Goal: Information Seeking & Learning: Learn about a topic

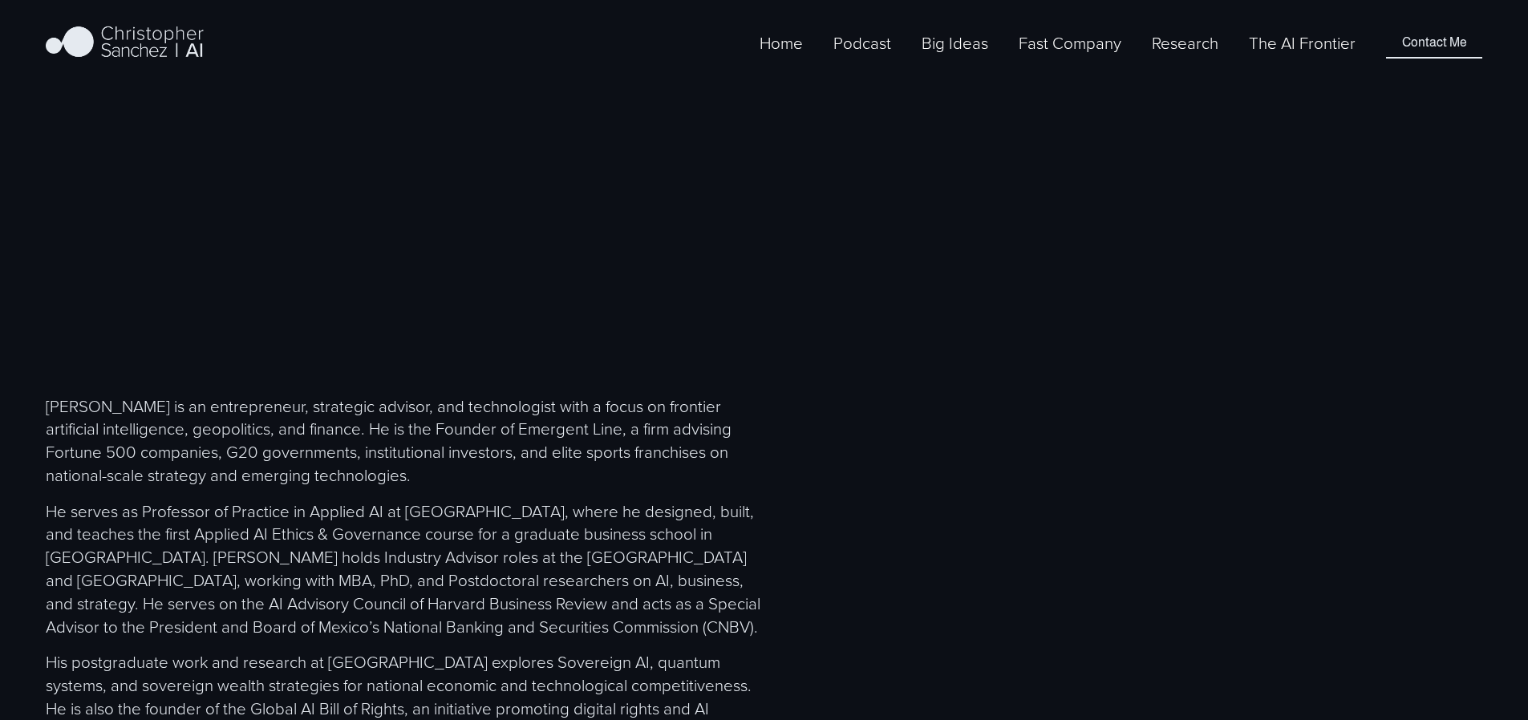
scroll to position [1012, 0]
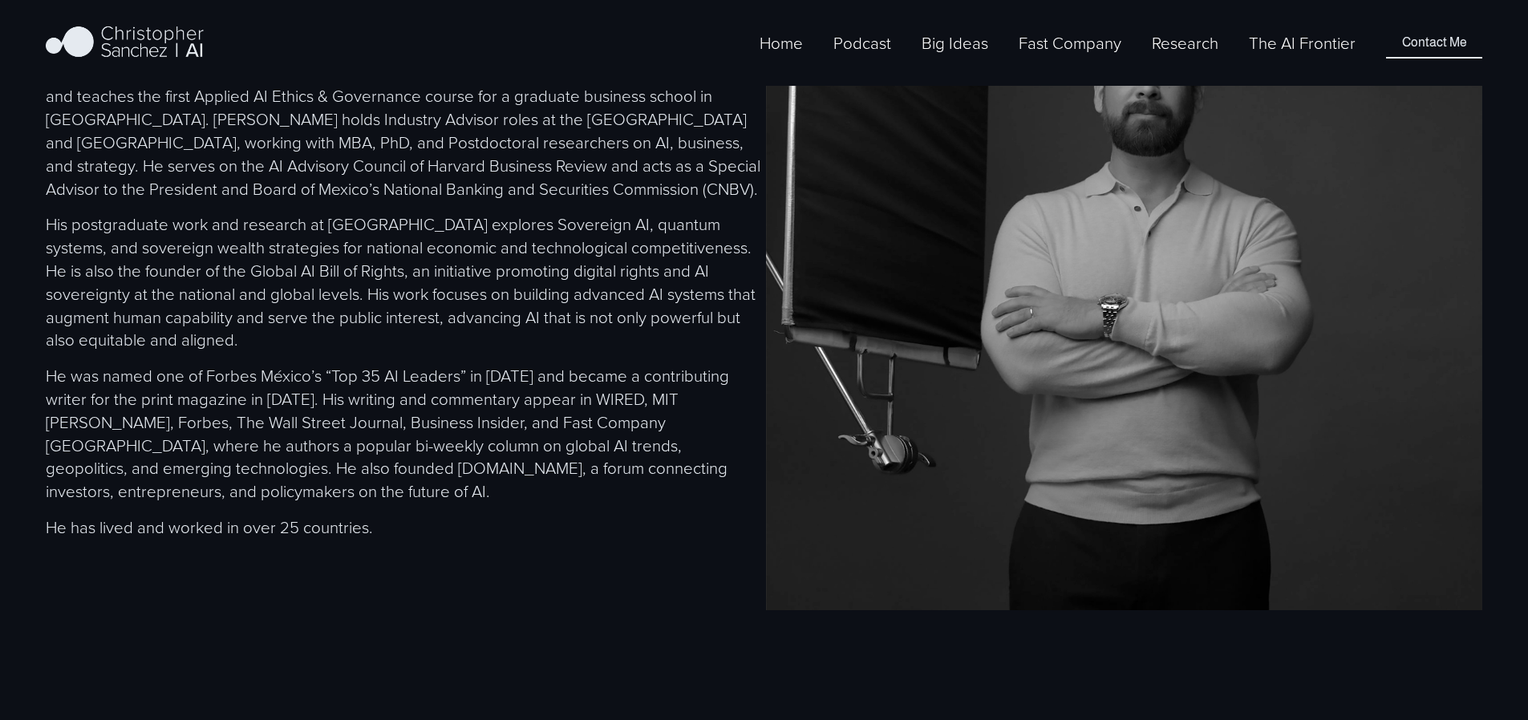
click at [1263, 55] on link "The AI Frontier" at bounding box center [1302, 43] width 107 height 26
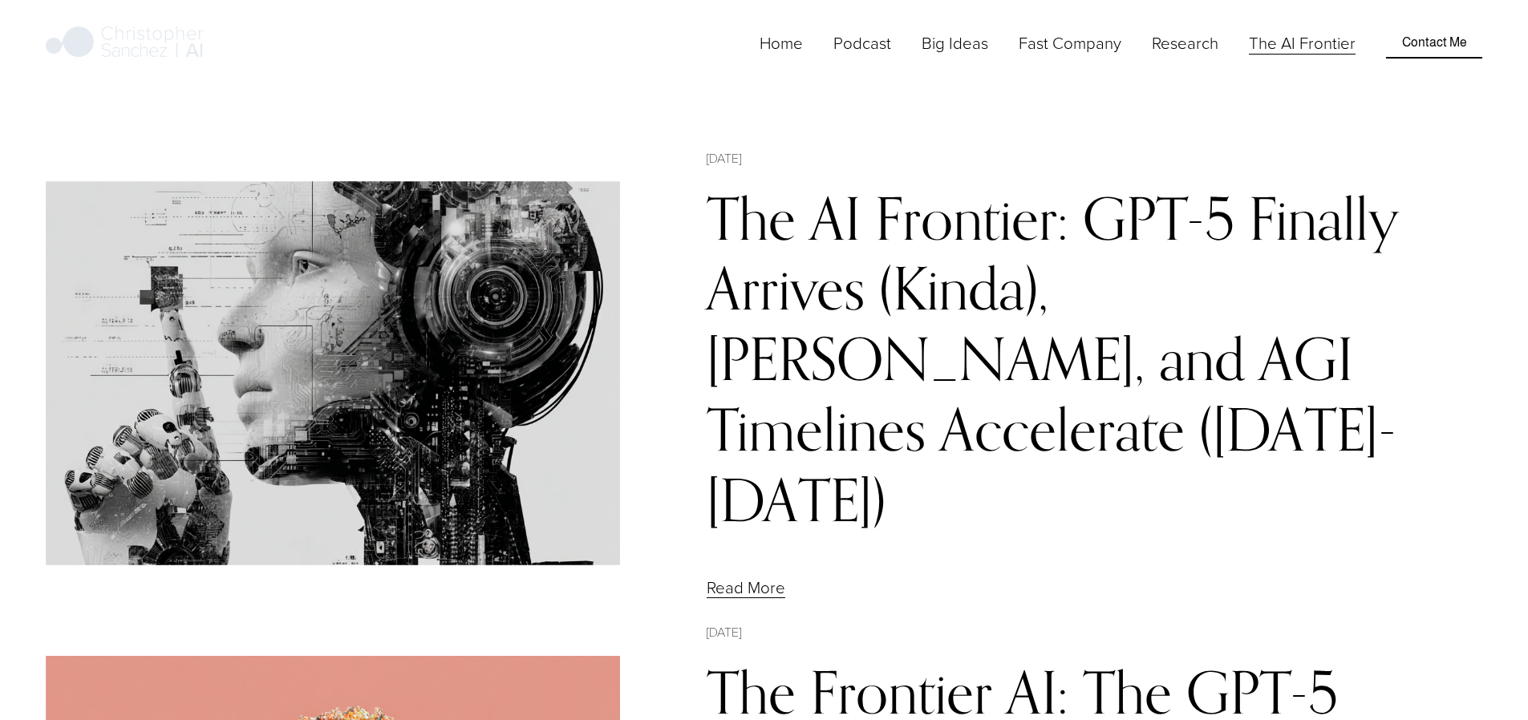
click at [1411, 55] on link "Contact Me" at bounding box center [1433, 42] width 95 height 30
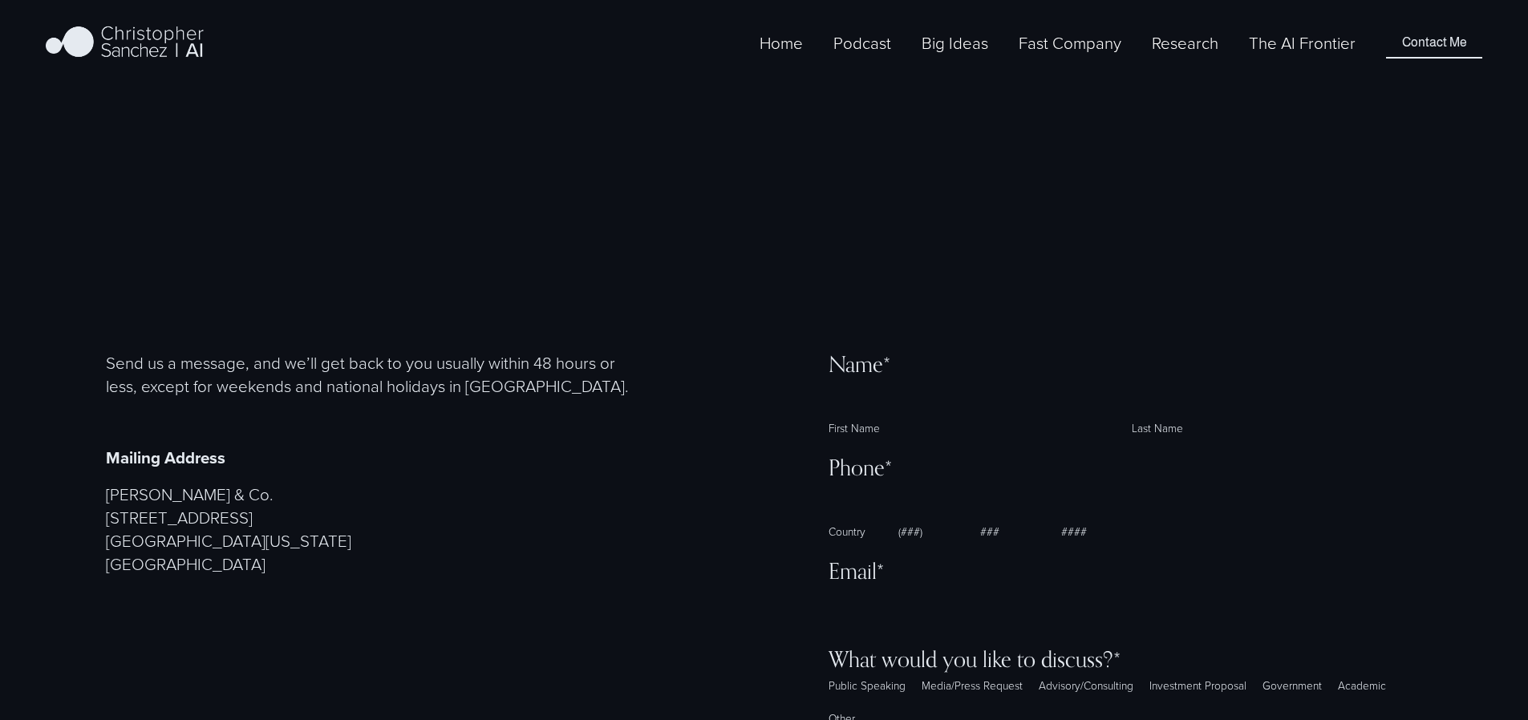
select select "**"
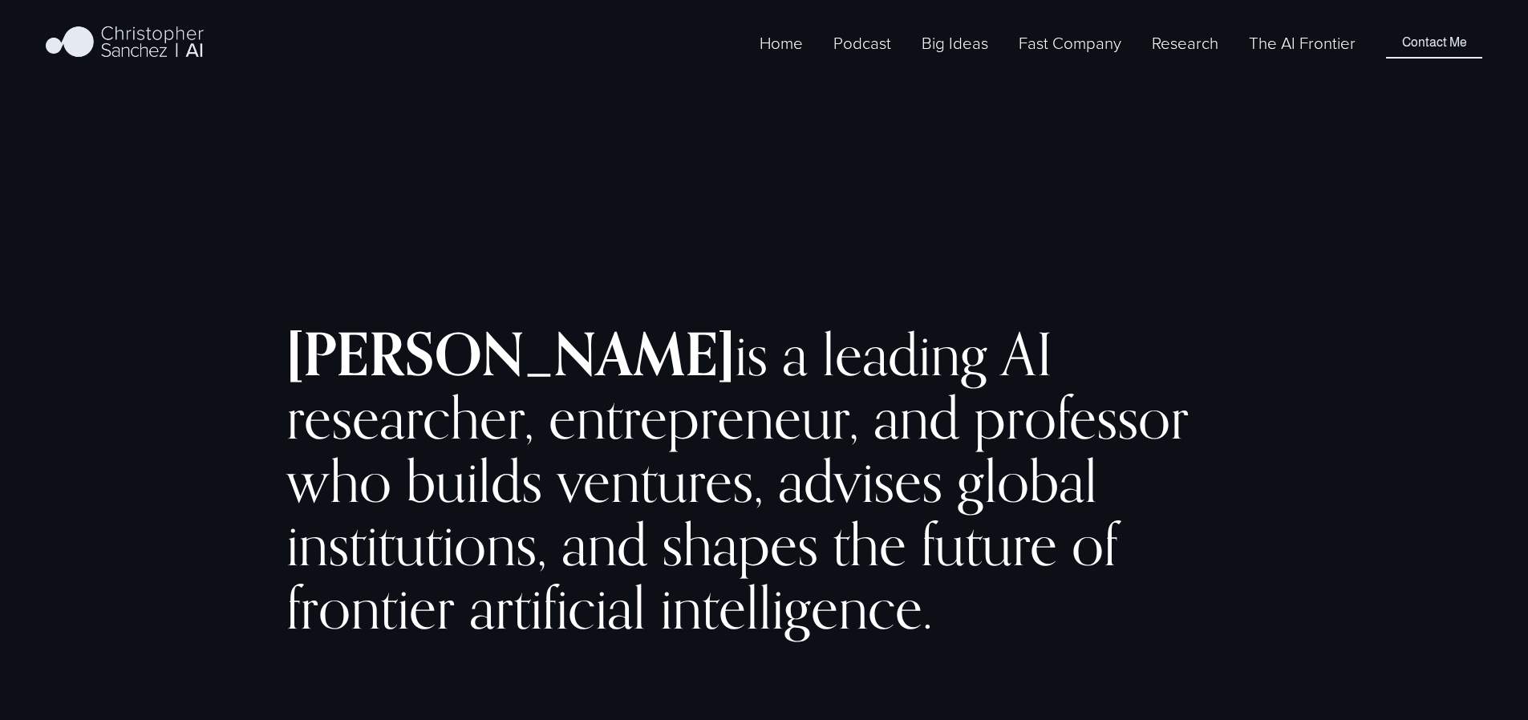
click at [0, 0] on span "Fast Company [GEOGRAPHIC_DATA] - Español" at bounding box center [0, 0] width 0 height 0
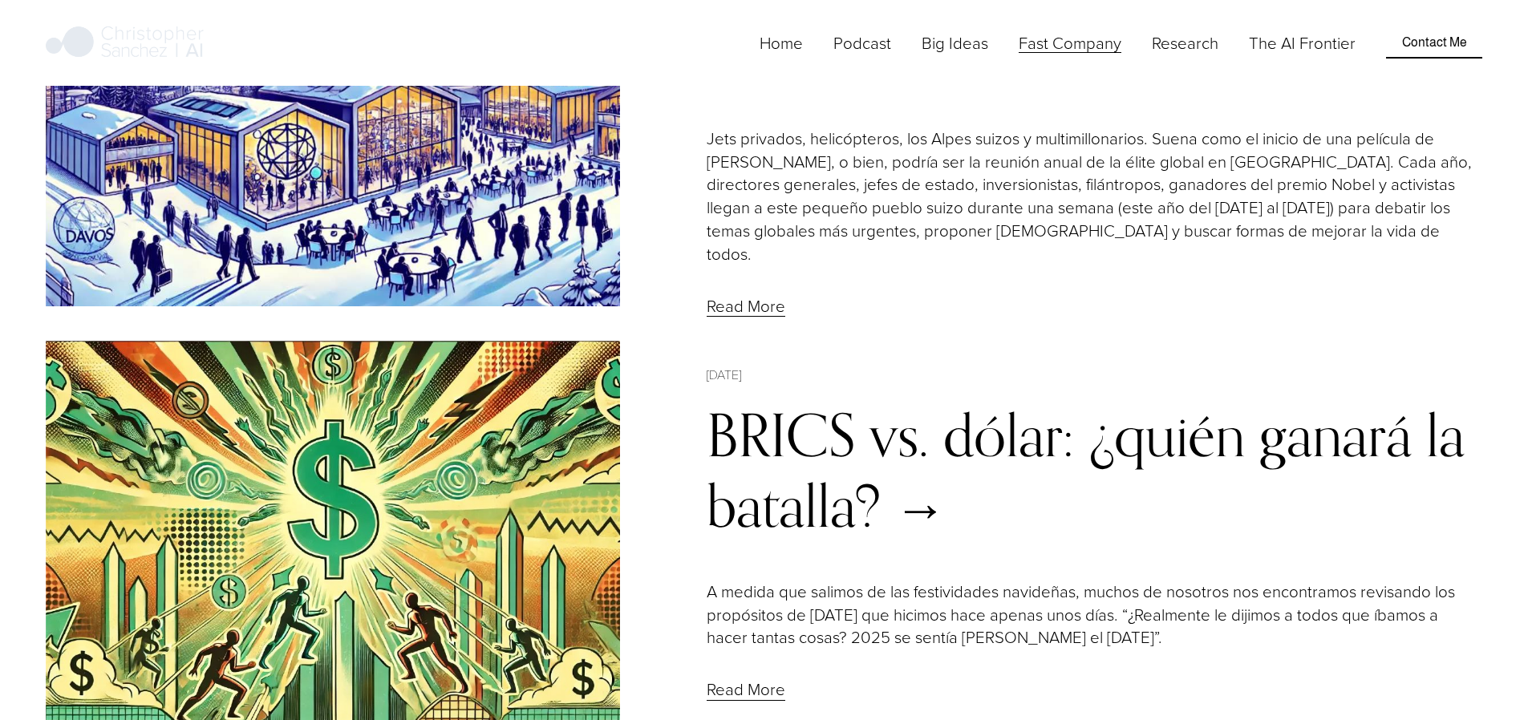
scroll to position [8147, 0]
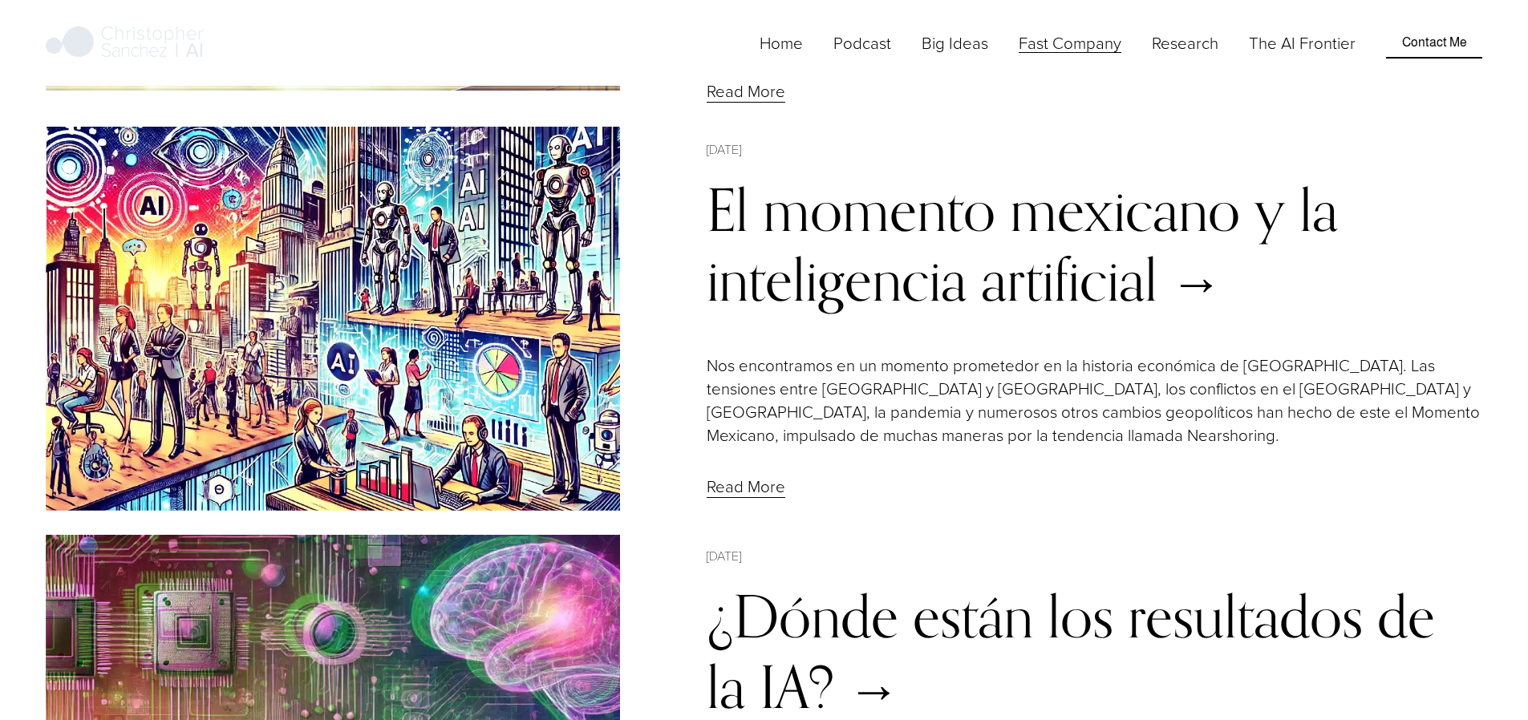
scroll to position [5033, 0]
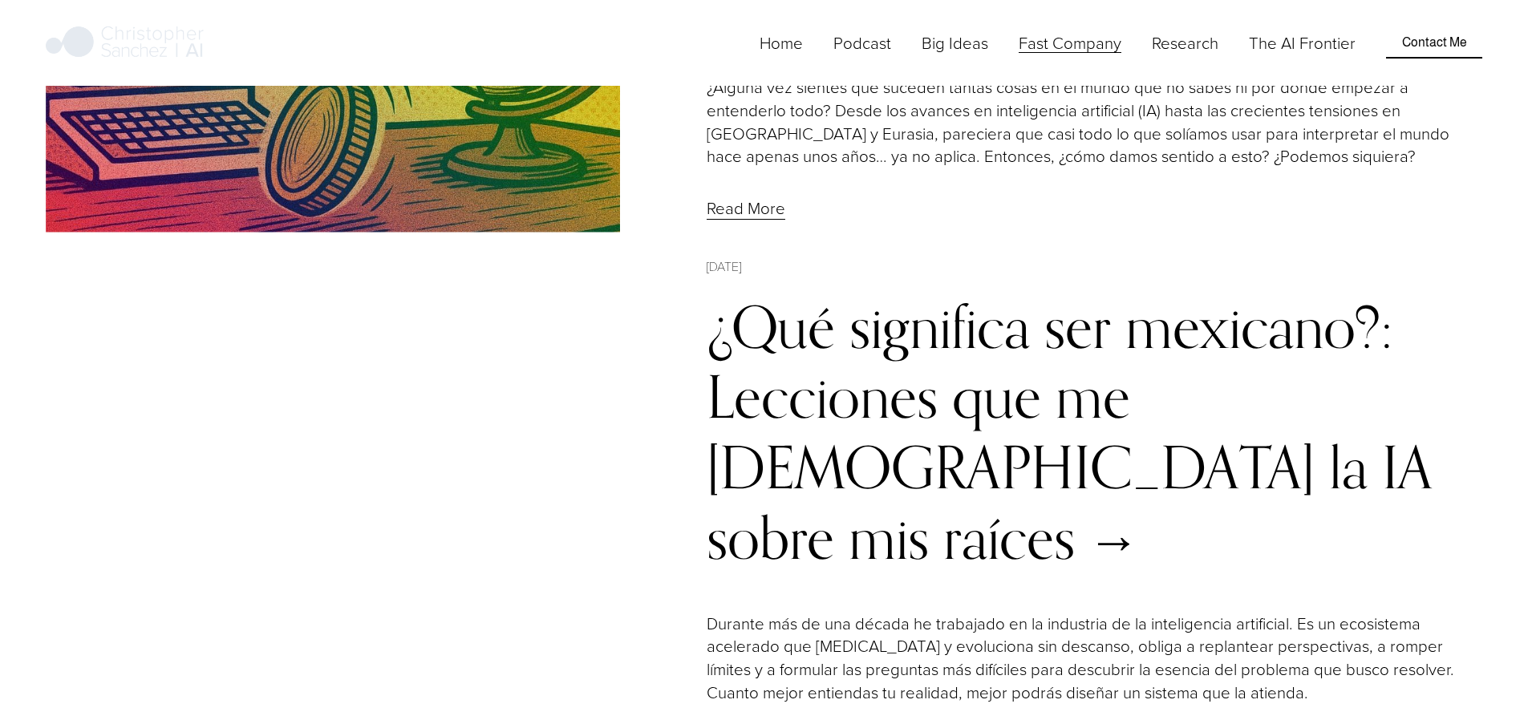
scroll to position [2062, 0]
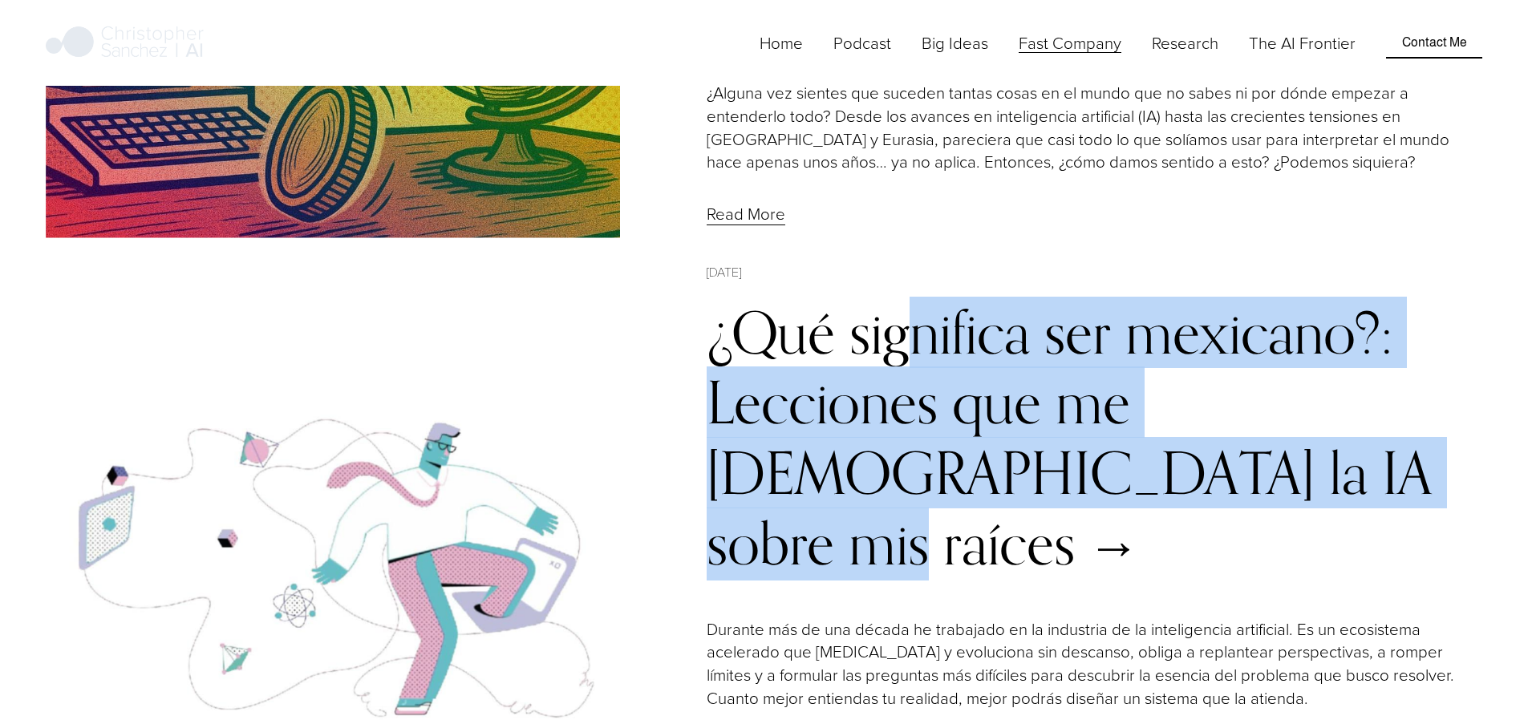
drag, startPoint x: 703, startPoint y: 178, endPoint x: 1297, endPoint y: 242, distance: 596.9
click at [1297, 262] on article "Christopher Sanchez 6/25/25 Christopher Sanchez 6/25/25 ¿Qué significa ser mexi…" at bounding box center [764, 564] width 1436 height 605
copy link "¿Qué significa ser mexicano?: Lecciones que me dio la IA sobre mis raíces"
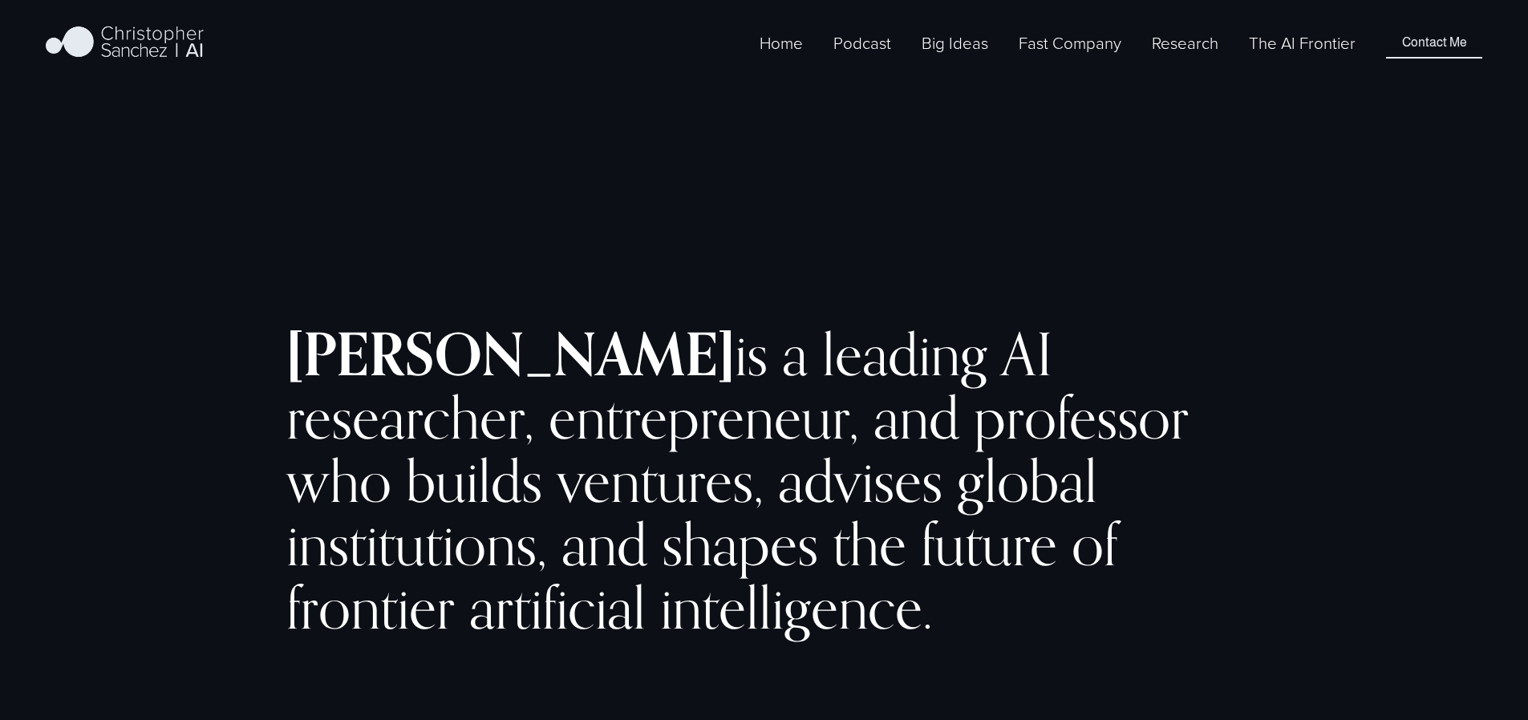
click at [0, 0] on span "Fast Company [GEOGRAPHIC_DATA] - English" at bounding box center [0, 0] width 0 height 0
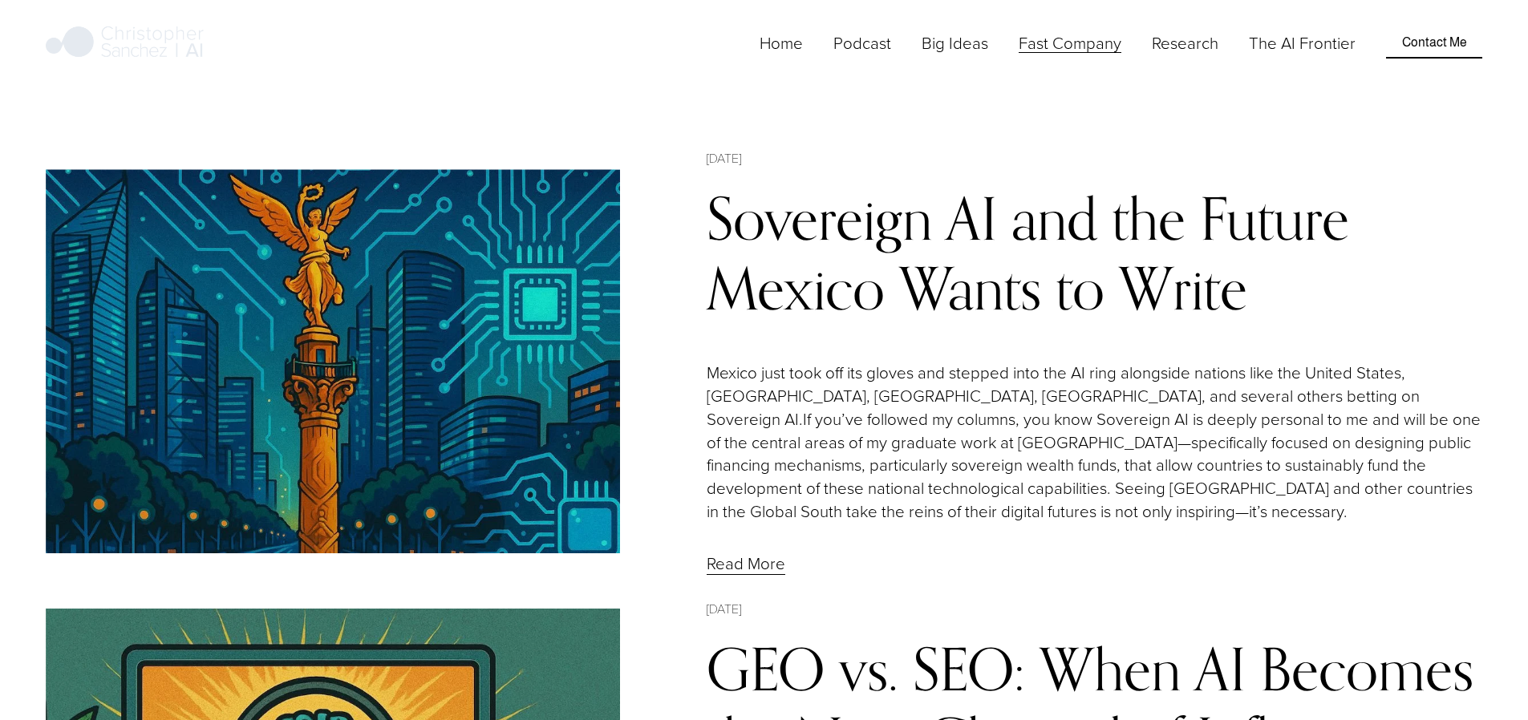
click at [737, 227] on link "Sovereign AI and the Future Mexico Wants to Write" at bounding box center [1028, 253] width 642 height 141
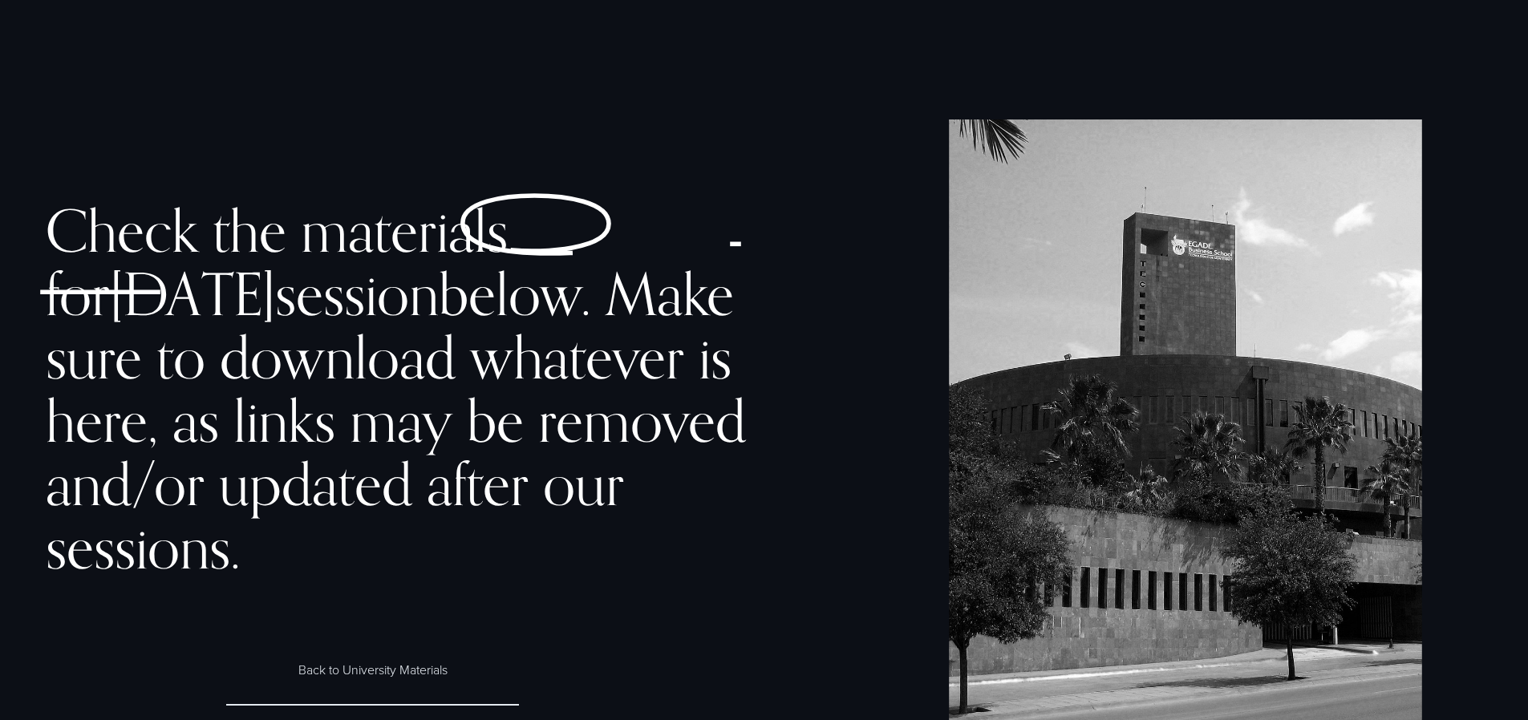
scroll to position [824, 0]
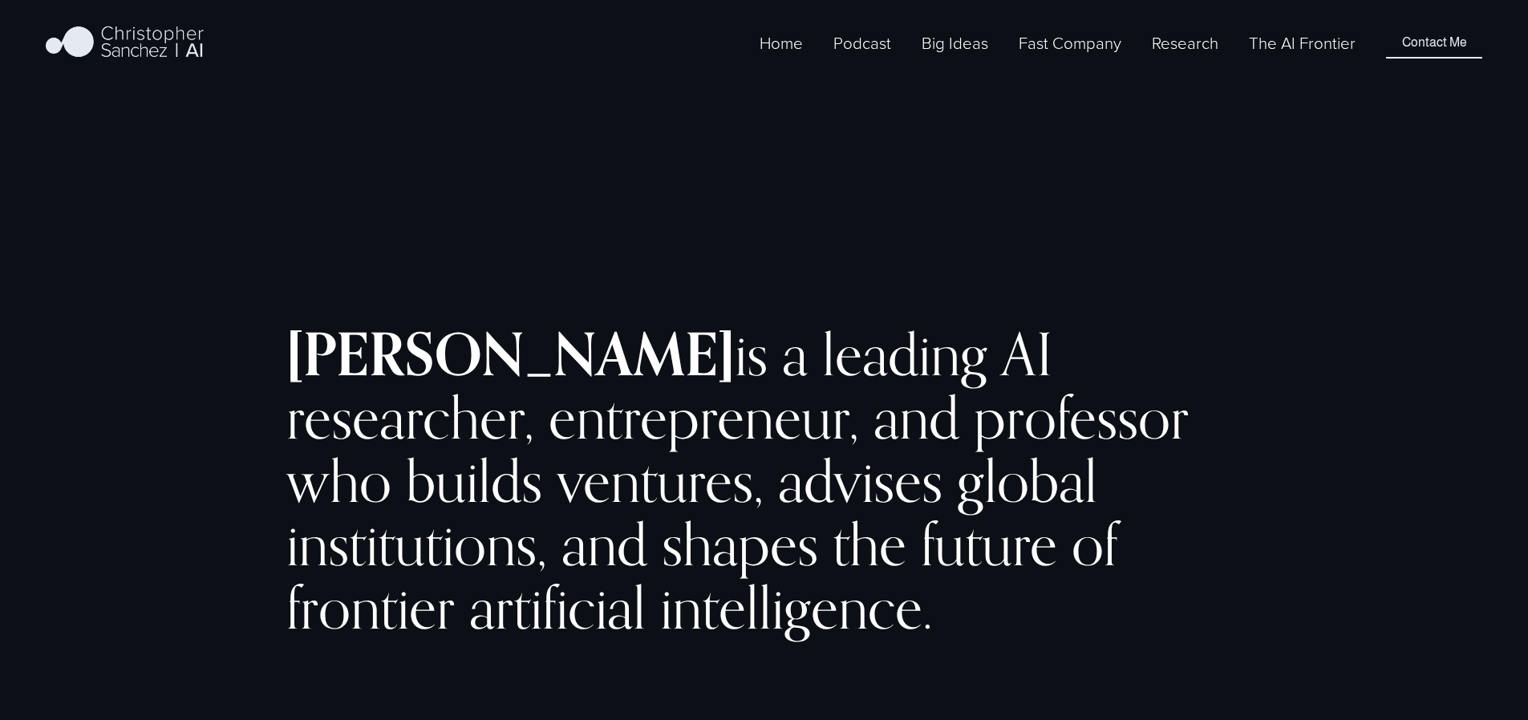
click at [0, 0] on span "Fast Company México - English" at bounding box center [0, 0] width 0 height 0
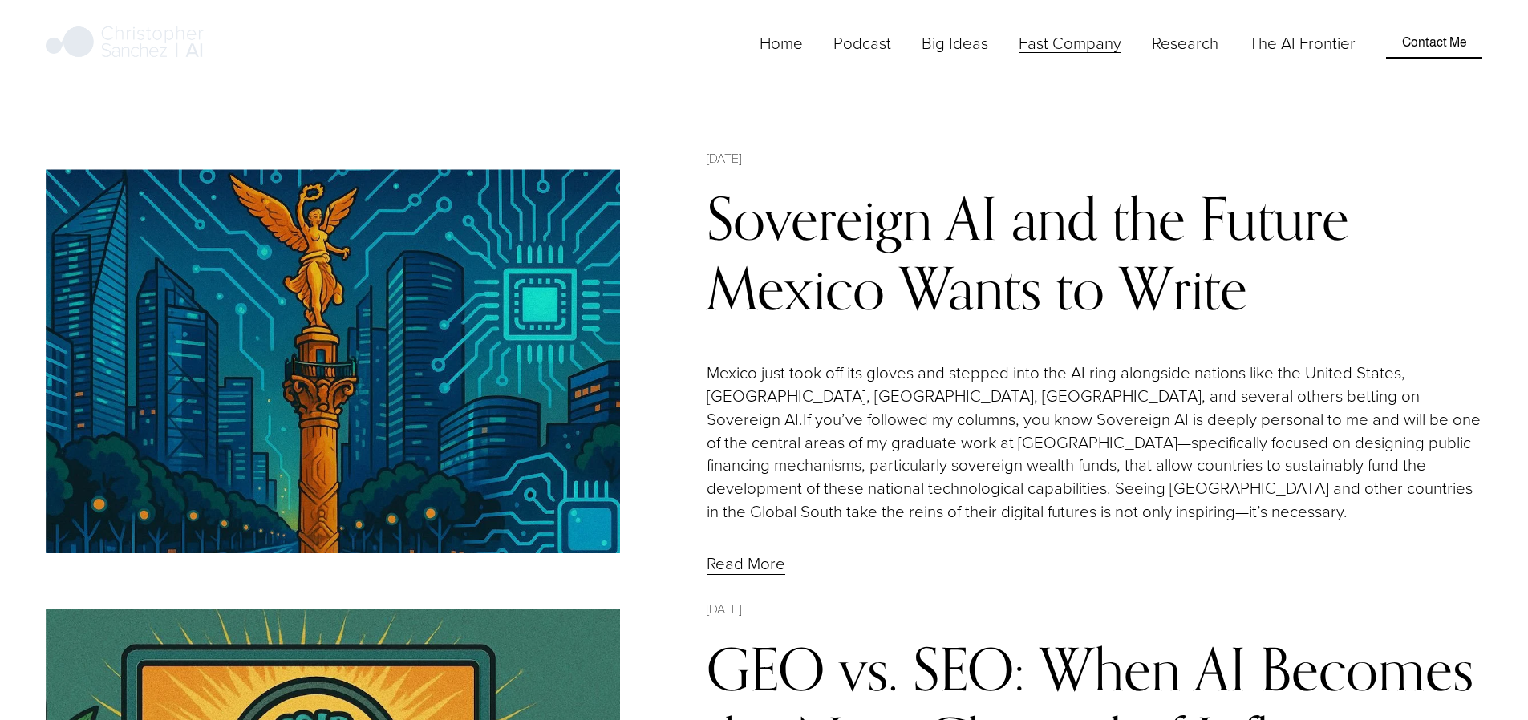
click at [765, 235] on link "Sovereign AI and the Future Mexico Wants to Write" at bounding box center [1028, 253] width 642 height 141
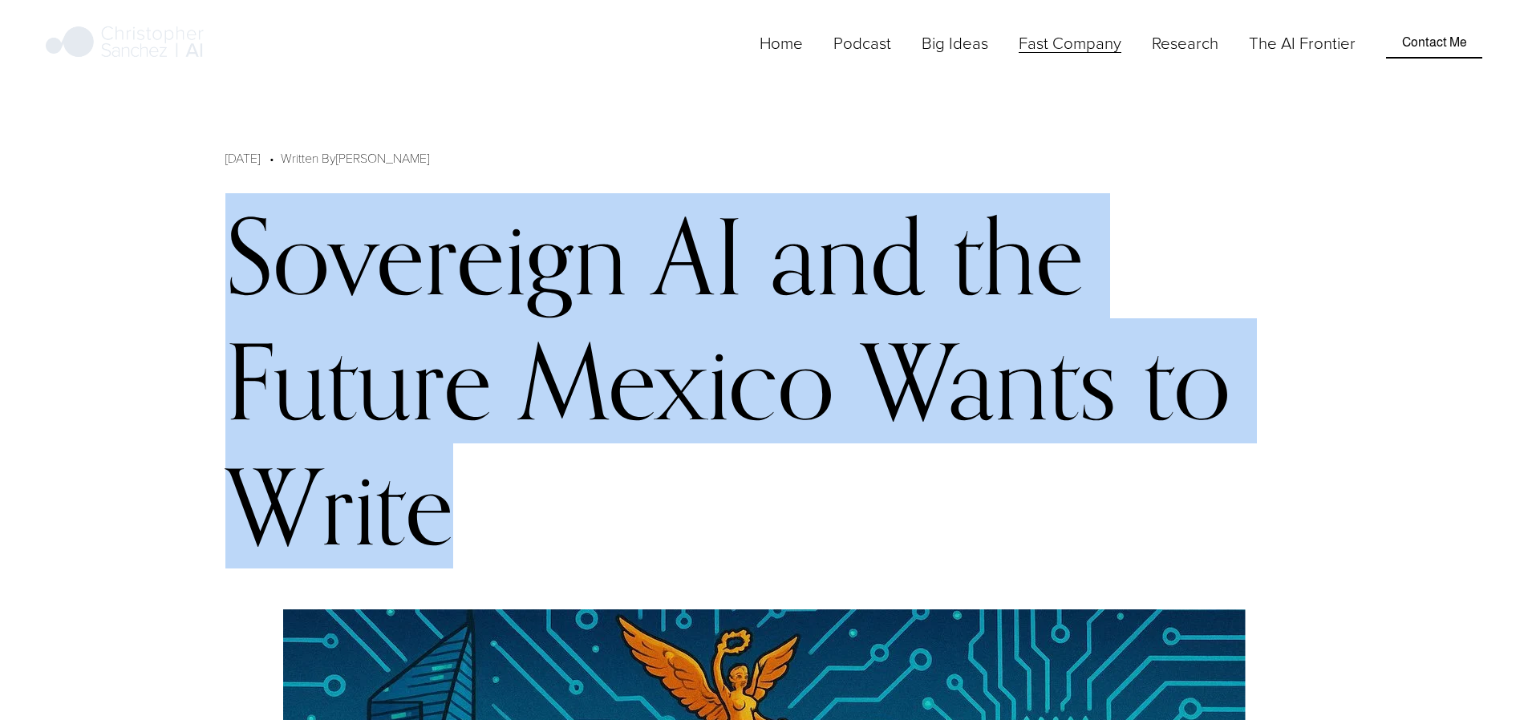
drag, startPoint x: 236, startPoint y: 233, endPoint x: 930, endPoint y: 322, distance: 700.3
click at [930, 322] on h1 "Sovereign AI and the Future Mexico Wants to Write" at bounding box center [763, 381] width 1077 height 376
